Goal: Information Seeking & Learning: Learn about a topic

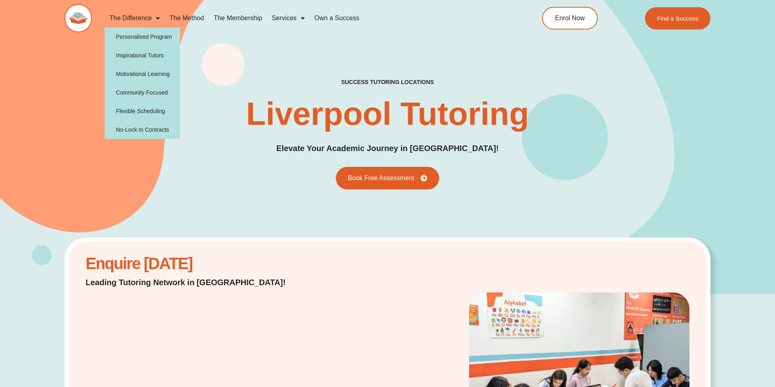
click at [147, 18] on link "The Difference" at bounding box center [135, 18] width 60 height 19
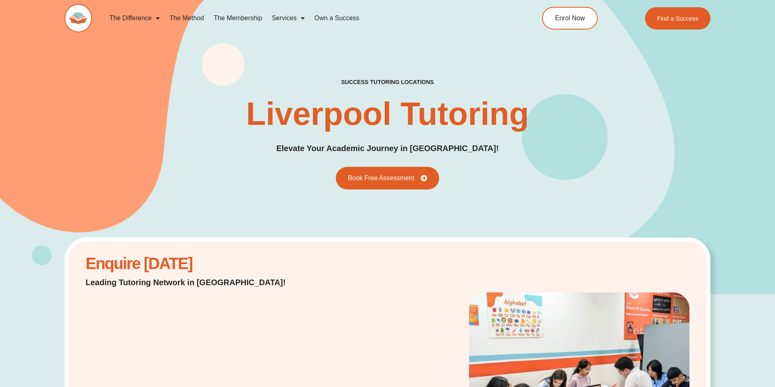
click at [147, 18] on link "The Difference" at bounding box center [135, 18] width 60 height 19
